Goal: Task Accomplishment & Management: Manage account settings

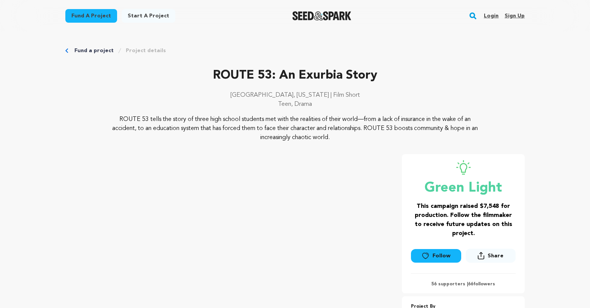
scroll to position [5, 0]
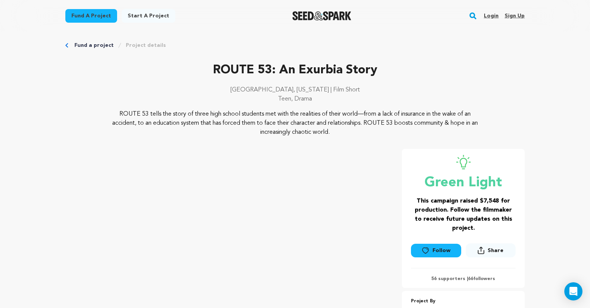
click at [489, 16] on link "Login" at bounding box center [491, 16] width 15 height 12
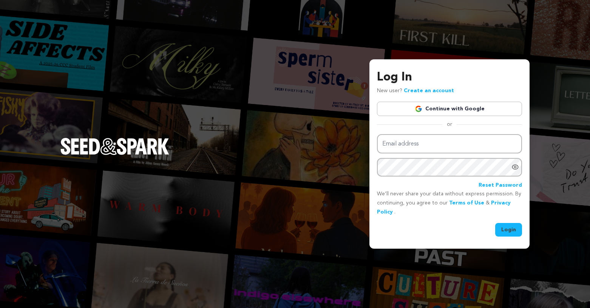
click at [438, 110] on link "Continue with Google" at bounding box center [449, 109] width 145 height 14
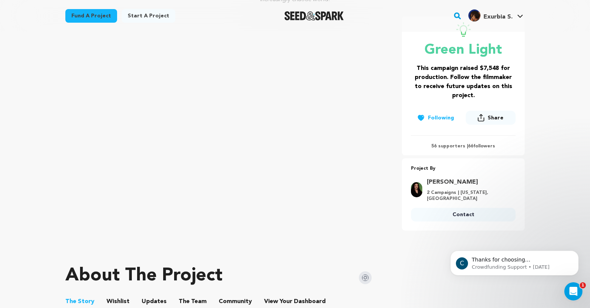
scroll to position [162, 0]
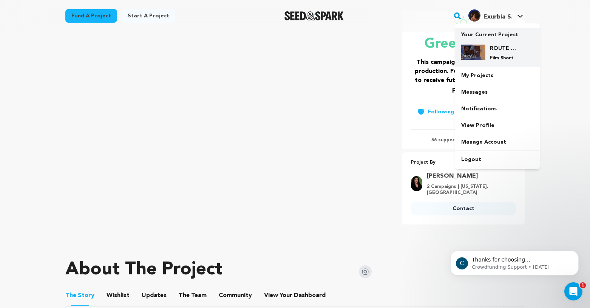
click at [493, 60] on p "Film Short" at bounding box center [503, 58] width 27 height 6
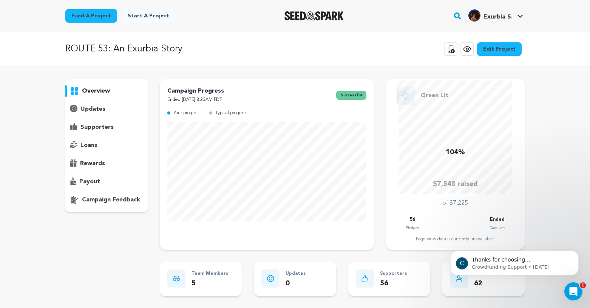
click at [100, 125] on p "supporters" at bounding box center [97, 127] width 33 height 9
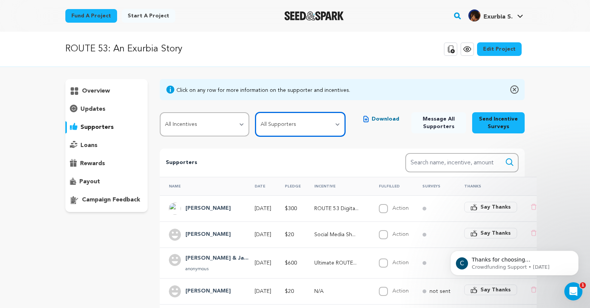
click at [334, 117] on select "All Supporters Survey not sent Survey incomplete Survey complete Incentive not …" at bounding box center [301, 124] width 90 height 24
select select "pledge_incomplete"
click at [257, 112] on select "All Supporters Survey not sent Survey incomplete Survey complete Incentive not …" at bounding box center [301, 124] width 90 height 24
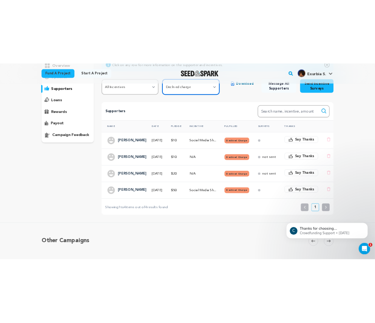
scroll to position [103, 0]
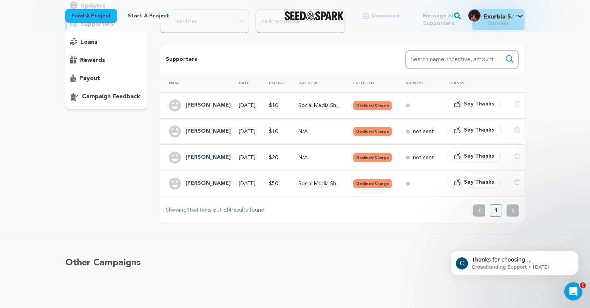
drag, startPoint x: 299, startPoint y: 167, endPoint x: 298, endPoint y: 98, distance: 69.6
click at [298, 98] on tbody "Arron Anthony C... Jul 18, 2025 $10 Social Media Sh... Declined Charge" at bounding box center [342, 144] width 365 height 104
click at [291, 248] on div "Other Campaigns Carousel Skip to previous slide page Carousel Skip to next slid…" at bounding box center [295, 274] width 590 height 79
click at [189, 155] on h4 "[PERSON_NAME]" at bounding box center [208, 157] width 45 height 9
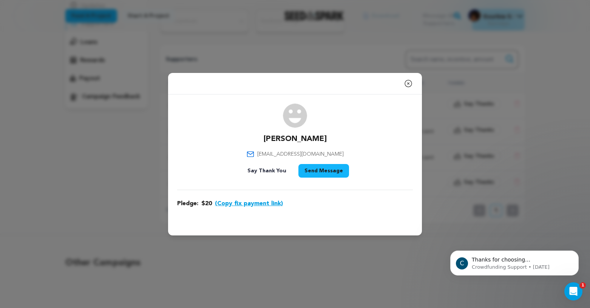
click at [411, 82] on icon "button" at bounding box center [408, 83] width 9 height 9
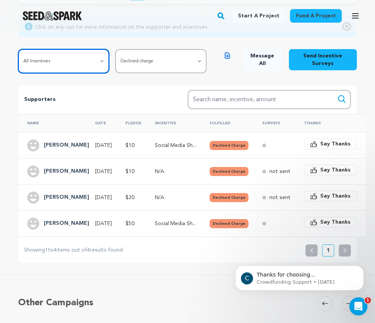
click at [49, 62] on select "All Incentives Social Media Shoutout CLADDAGH Package V1 CLADDAGH Package V2 CL…" at bounding box center [63, 61] width 91 height 24
click at [18, 49] on select "All Incentives Social Media Shoutout CLADDAGH Package V1 CLADDAGH Package V2 CL…" at bounding box center [63, 61] width 91 height 24
click at [52, 9] on div at bounding box center [52, 16] width 105 height 20
